Goal: Task Accomplishment & Management: Manage account settings

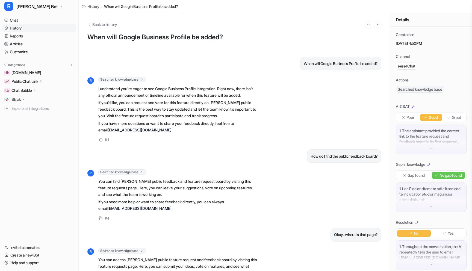
scroll to position [5, 0]
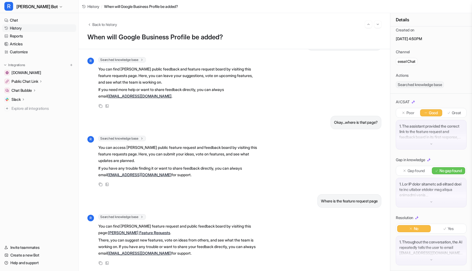
click at [33, 90] on div "Chat Bubble" at bounding box center [23, 90] width 25 height 5
click at [30, 105] on p "Configuration" at bounding box center [27, 105] width 23 height 5
click at [32, 106] on p "Configuration" at bounding box center [27, 105] width 23 height 5
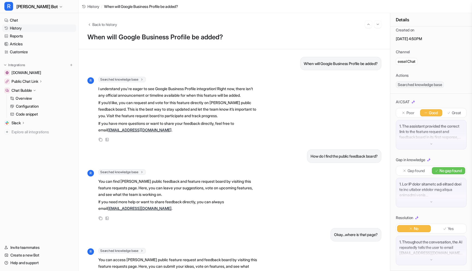
click at [19, 89] on p "Chat Bubble" at bounding box center [21, 90] width 20 height 5
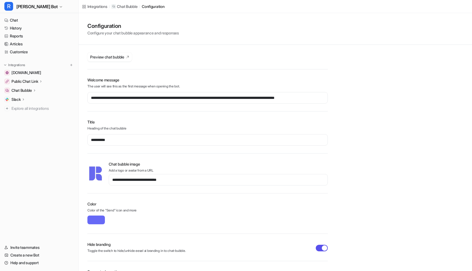
click at [23, 92] on p "Chat Bubble" at bounding box center [21, 90] width 20 height 5
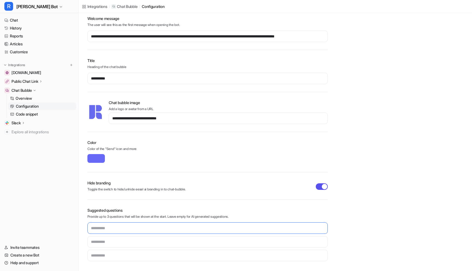
click at [134, 230] on input "text" at bounding box center [207, 227] width 240 height 11
type input "**********"
click at [129, 244] on input "text" at bounding box center [207, 241] width 240 height 11
type input "**********"
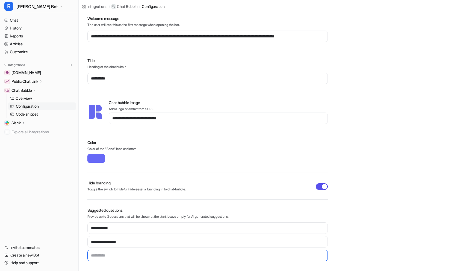
click at [129, 257] on input "text" at bounding box center [207, 255] width 240 height 11
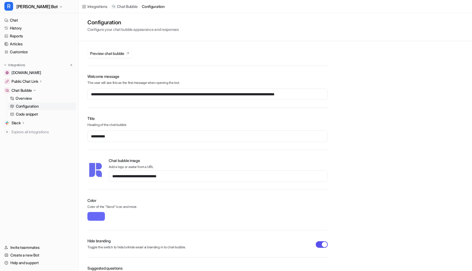
scroll to position [0, 0]
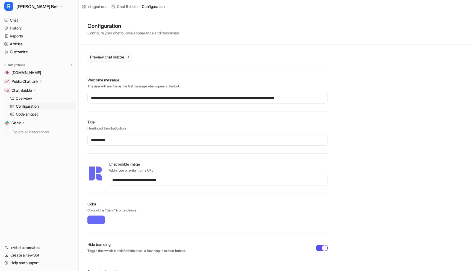
type input "**********"
click at [121, 55] on span "Preview chat bubble" at bounding box center [107, 57] width 34 height 6
click at [28, 26] on link "History" at bounding box center [39, 28] width 74 height 8
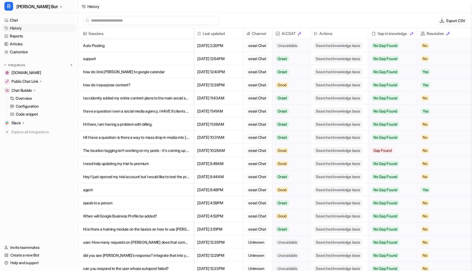
click at [158, 49] on p "Auto Posting" at bounding box center [136, 45] width 106 height 13
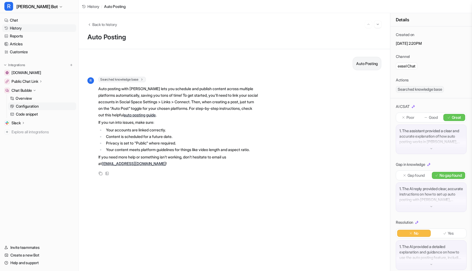
click at [23, 106] on p "Configuration" at bounding box center [27, 105] width 23 height 5
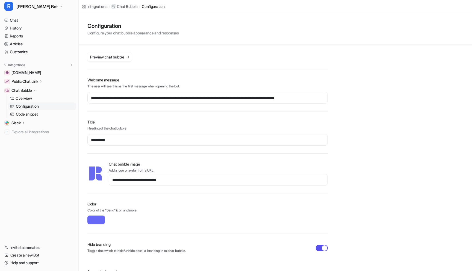
scroll to position [61, 0]
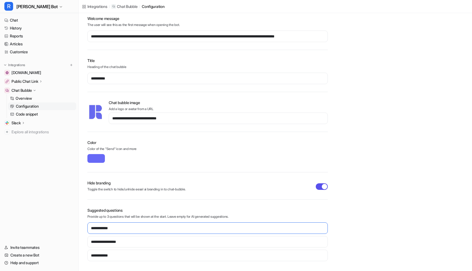
click at [105, 227] on input "**********" at bounding box center [207, 227] width 240 height 11
click at [107, 244] on input "**********" at bounding box center [207, 241] width 240 height 11
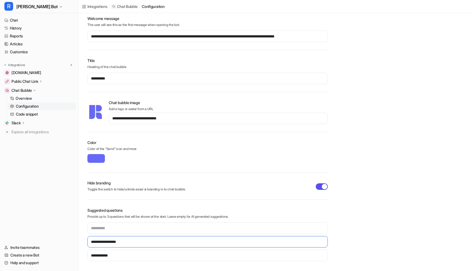
click at [107, 244] on input "**********" at bounding box center [207, 241] width 240 height 11
type input "**********"
click at [106, 250] on input "**********" at bounding box center [207, 255] width 240 height 11
type input "*"
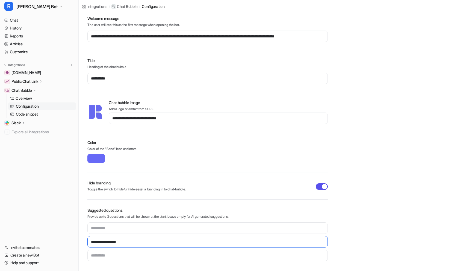
click at [112, 245] on input "**********" at bounding box center [207, 241] width 240 height 11
click at [81, 231] on div "**********" at bounding box center [275, 111] width 393 height 319
click at [31, 26] on link "History" at bounding box center [39, 28] width 74 height 8
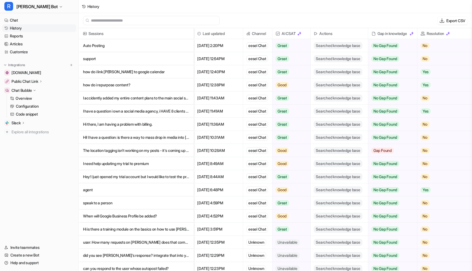
click at [150, 69] on p "how do i link [PERSON_NAME] to google calendar" at bounding box center [136, 71] width 106 height 13
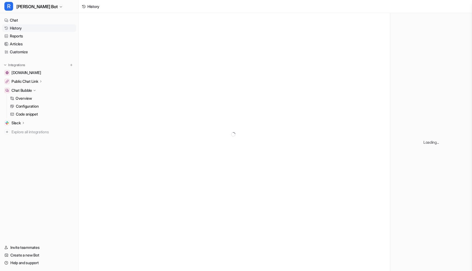
click at [143, 72] on div at bounding box center [234, 134] width 311 height 242
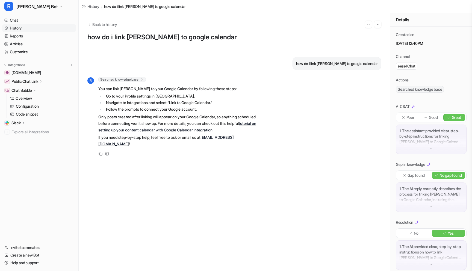
click at [431, 148] on img at bounding box center [431, 149] width 4 height 4
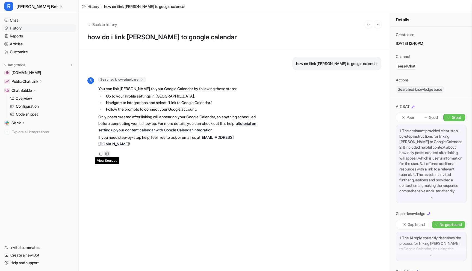
click at [108, 152] on icon at bounding box center [106, 153] width 3 height 3
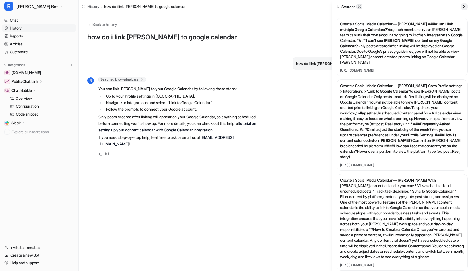
click at [464, 8] on button at bounding box center [464, 6] width 7 height 7
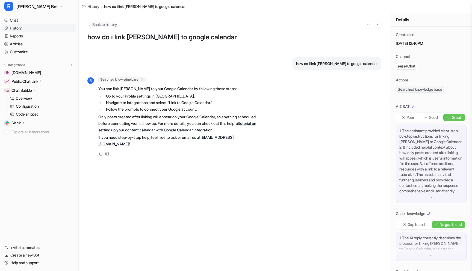
click at [92, 23] on span "Back to history" at bounding box center [104, 25] width 25 height 6
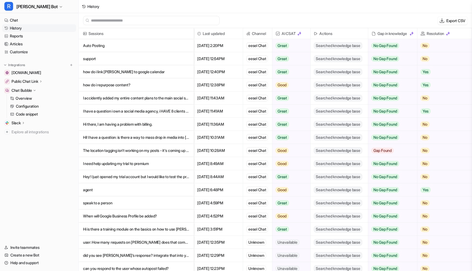
click at [121, 82] on p "how do i repurpose content?" at bounding box center [136, 84] width 106 height 13
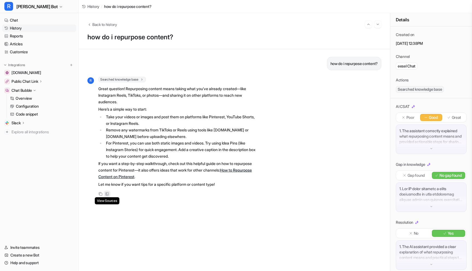
click at [108, 193] on icon at bounding box center [106, 193] width 3 height 3
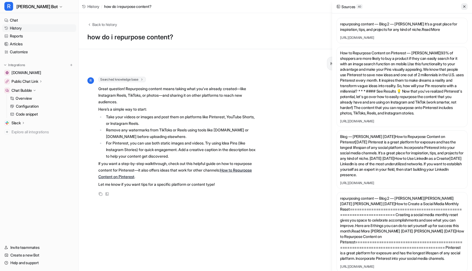
click at [465, 8] on button at bounding box center [464, 6] width 7 height 7
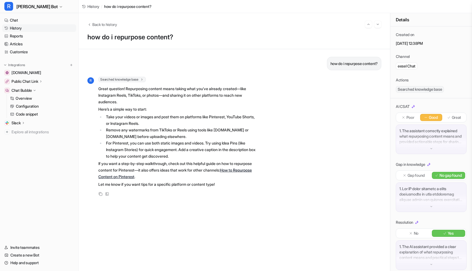
click at [437, 149] on div "1. The assistant correctly explained what repurposing content means and provide…" at bounding box center [431, 138] width 71 height 29
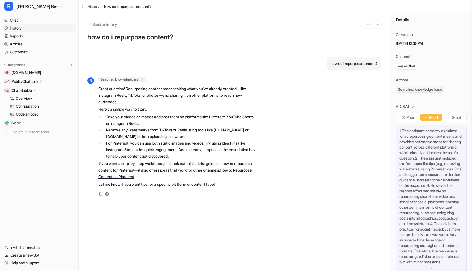
click at [451, 109] on div "AI CSAT" at bounding box center [431, 106] width 71 height 5
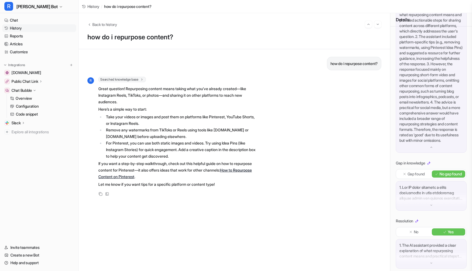
scroll to position [130, 0]
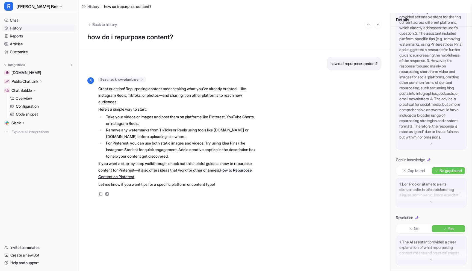
click at [431, 259] on img at bounding box center [431, 260] width 4 height 4
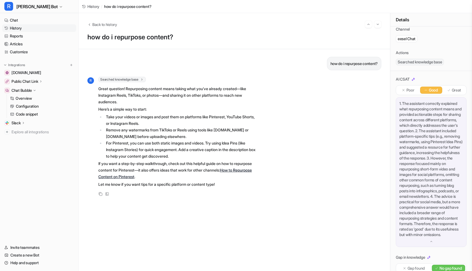
scroll to position [0, 0]
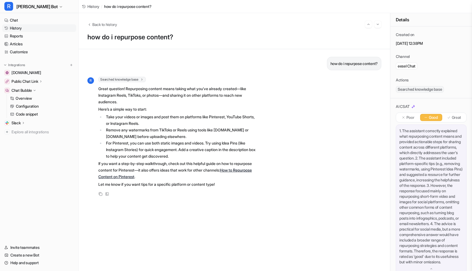
click at [437, 90] on span "Searched knowledge base" at bounding box center [420, 89] width 48 height 7
click at [12, 72] on span "[DOMAIN_NAME]" at bounding box center [25, 72] width 29 height 5
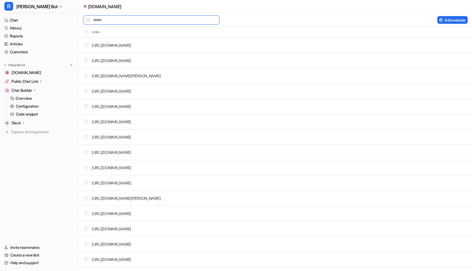
click at [108, 20] on input "text" at bounding box center [151, 19] width 136 height 9
paste input "**********"
type input "**********"
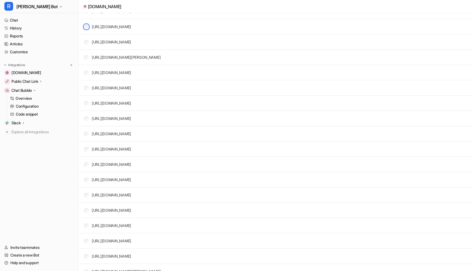
scroll to position [173, 0]
click at [85, 99] on div "[URL][DOMAIN_NAME]" at bounding box center [107, 102] width 47 height 6
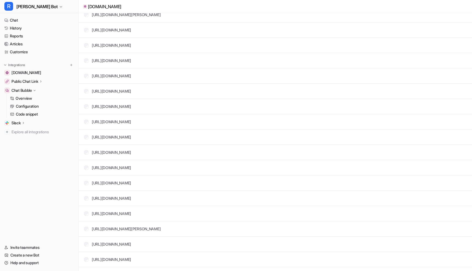
click at [86, 73] on div "[URL][DOMAIN_NAME]" at bounding box center [107, 76] width 47 height 6
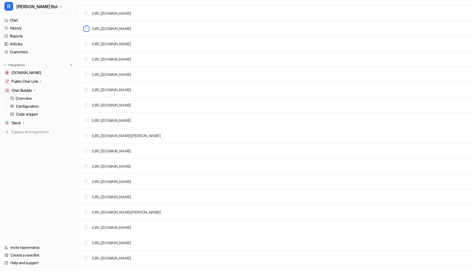
scroll to position [310, 0]
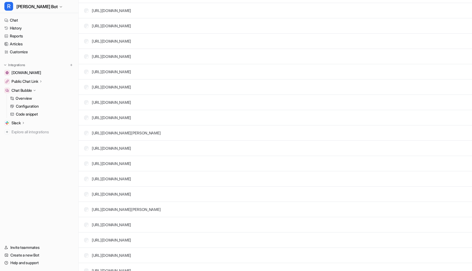
click at [87, 92] on td "[URL][DOMAIN_NAME]" at bounding box center [106, 87] width 52 height 10
click at [87, 89] on div "[URL][DOMAIN_NAME]" at bounding box center [107, 87] width 47 height 6
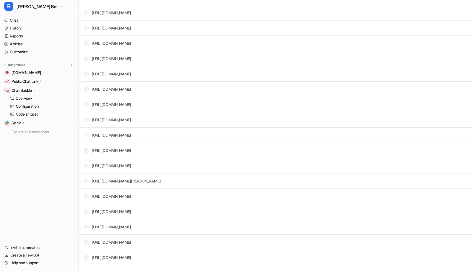
scroll to position [638, 0]
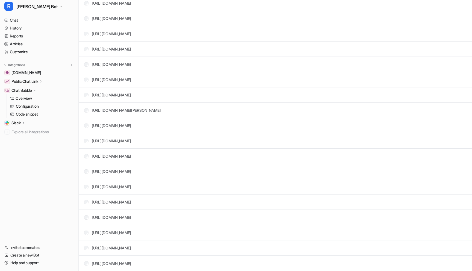
click at [86, 228] on td "[URL][DOMAIN_NAME]" at bounding box center [106, 232] width 52 height 10
click at [88, 219] on div "[URL][DOMAIN_NAME]" at bounding box center [107, 217] width 47 height 6
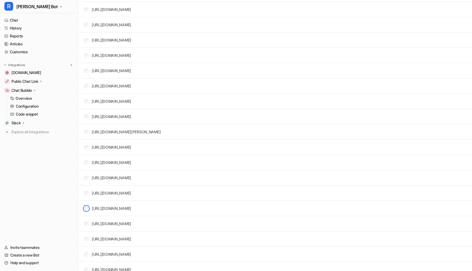
scroll to position [616, 0]
click at [87, 151] on td "[URL][DOMAIN_NAME]" at bounding box center [106, 147] width 52 height 10
click at [87, 149] on div "[URL][DOMAIN_NAME]" at bounding box center [107, 147] width 47 height 6
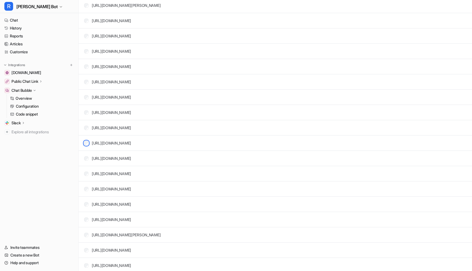
scroll to position [511, 0]
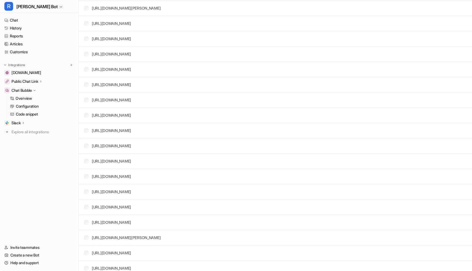
click at [87, 133] on td "[URL][DOMAIN_NAME]" at bounding box center [106, 130] width 52 height 10
click at [86, 96] on td "[URL][DOMAIN_NAME]" at bounding box center [106, 100] width 52 height 10
click at [86, 72] on td "[URL][DOMAIN_NAME]" at bounding box center [106, 69] width 52 height 10
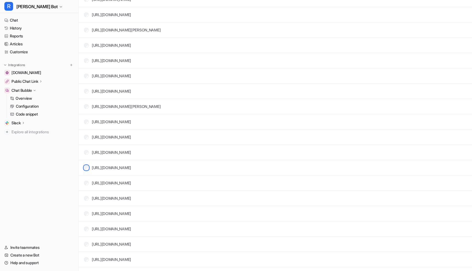
scroll to position [407, 0]
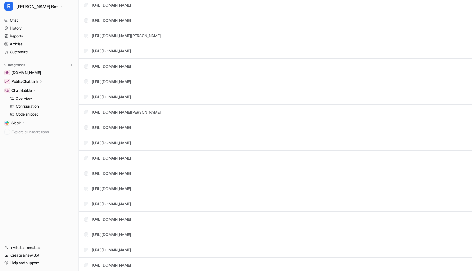
click at [84, 118] on tr "[URL][DOMAIN_NAME][PERSON_NAME]" at bounding box center [275, 112] width 393 height 15
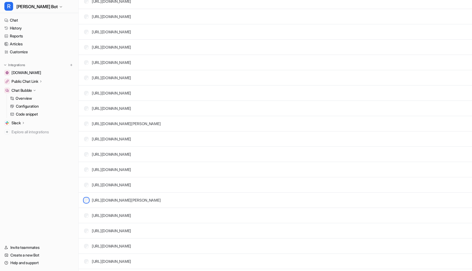
scroll to position [297, 0]
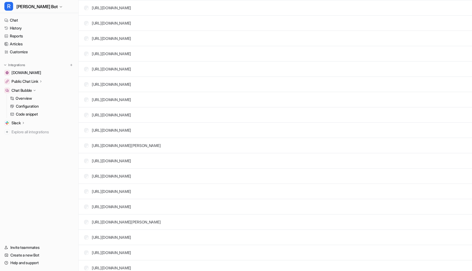
click at [86, 173] on div "[URL][DOMAIN_NAME]" at bounding box center [107, 176] width 47 height 6
click at [87, 148] on div "[URL][DOMAIN_NAME][PERSON_NAME]" at bounding box center [122, 146] width 76 height 6
click at [86, 133] on div "[URL][DOMAIN_NAME]" at bounding box center [107, 130] width 47 height 6
click at [86, 117] on div "[URL][DOMAIN_NAME]" at bounding box center [107, 115] width 47 height 6
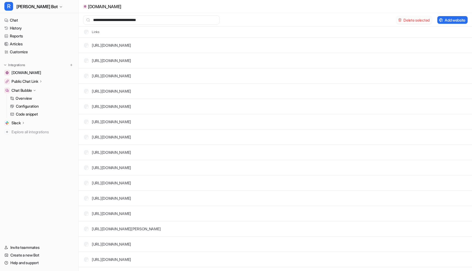
click at [418, 19] on button "Delete selected" at bounding box center [413, 20] width 35 height 8
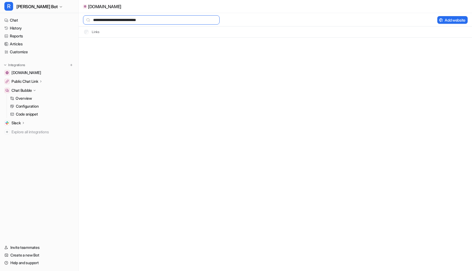
click at [180, 22] on input "**********" at bounding box center [151, 19] width 136 height 9
drag, startPoint x: 187, startPoint y: 21, endPoint x: 39, endPoint y: 19, distance: 147.7
click at [41, 19] on div "**********" at bounding box center [236, 135] width 472 height 271
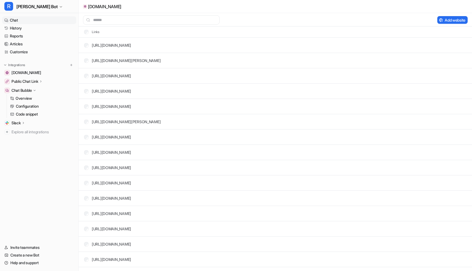
click at [21, 21] on link "Chat" at bounding box center [39, 20] width 74 height 8
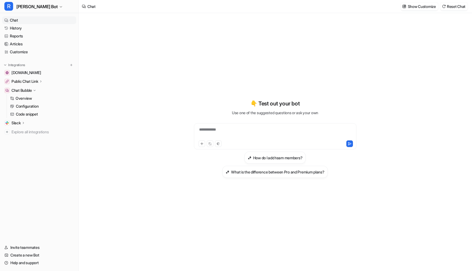
click at [210, 132] on div "**********" at bounding box center [275, 133] width 160 height 13
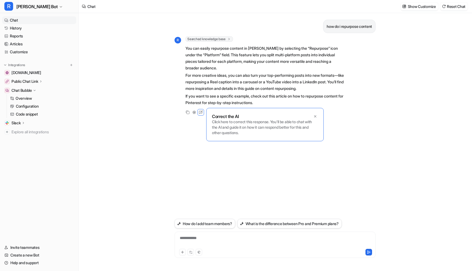
click at [275, 91] on p "For more creative ideas, you can also turn your top-performing posts into new f…" at bounding box center [265, 82] width 160 height 20
click at [24, 28] on link "History" at bounding box center [39, 28] width 74 height 8
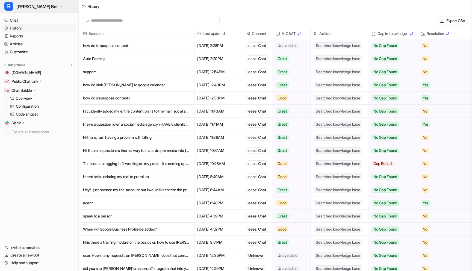
click at [23, 8] on span "[PERSON_NAME] Bot" at bounding box center [36, 7] width 41 height 8
click at [34, 44] on link "Settings" at bounding box center [43, 41] width 75 height 9
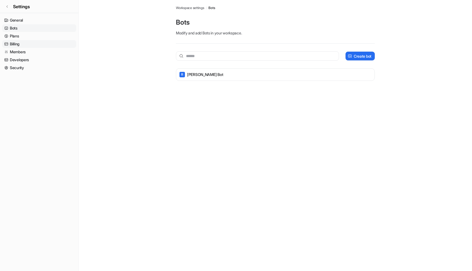
click at [13, 44] on link "Billing" at bounding box center [39, 44] width 74 height 8
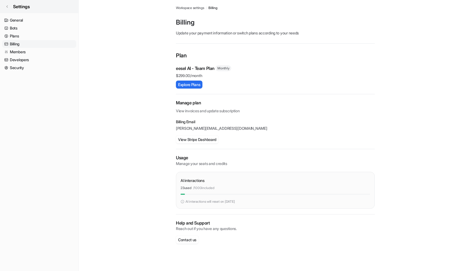
click at [7, 7] on icon at bounding box center [6, 6] width 3 height 3
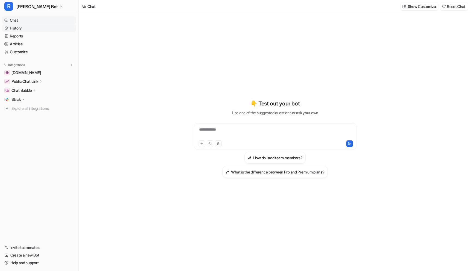
click at [23, 29] on link "History" at bounding box center [39, 28] width 74 height 8
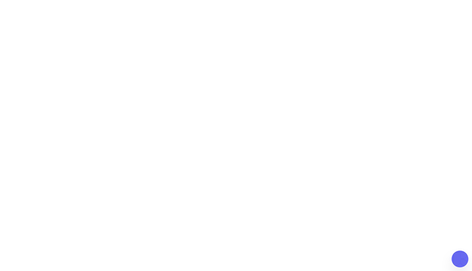
click at [464, 257] on img at bounding box center [459, 258] width 17 height 17
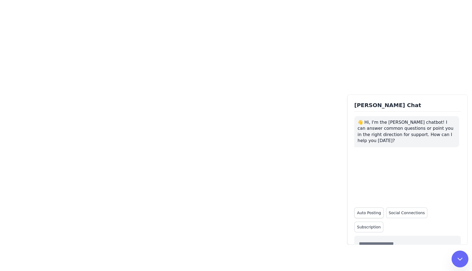
click at [374, 212] on button "Auto Posting" at bounding box center [368, 212] width 29 height 11
